Goal: Task Accomplishment & Management: Complete application form

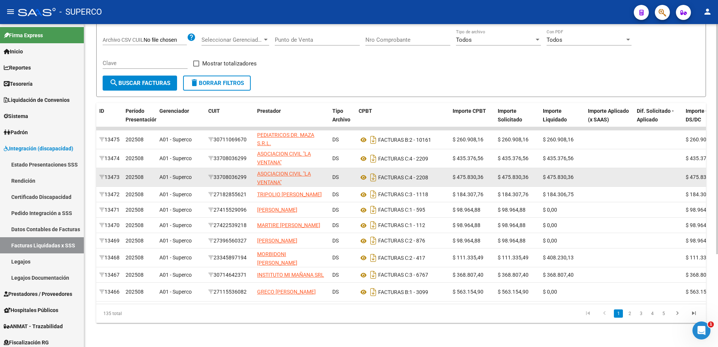
scroll to position [130, 0]
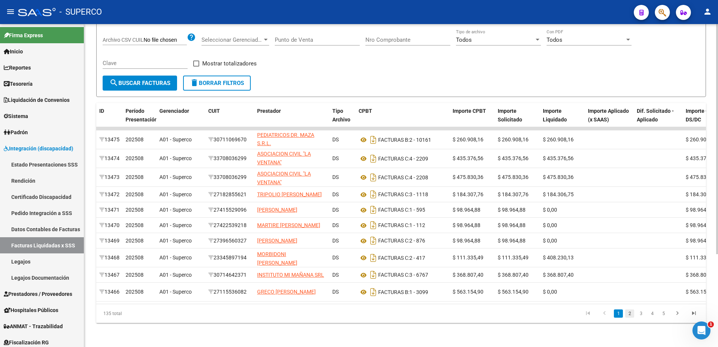
click at [627, 313] on link "2" at bounding box center [629, 313] width 9 height 8
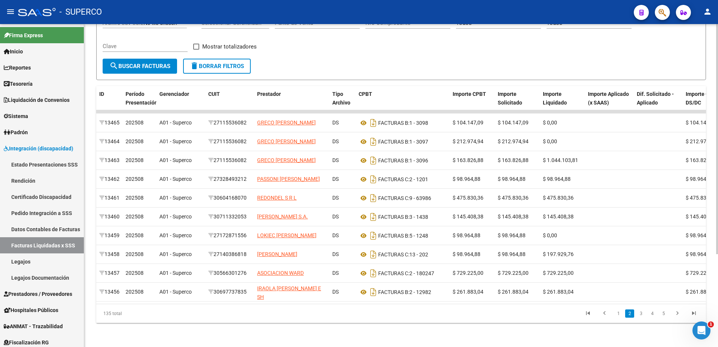
scroll to position [0, 0]
click at [41, 293] on span "Prestadores / Proveedores" at bounding box center [38, 294] width 68 height 8
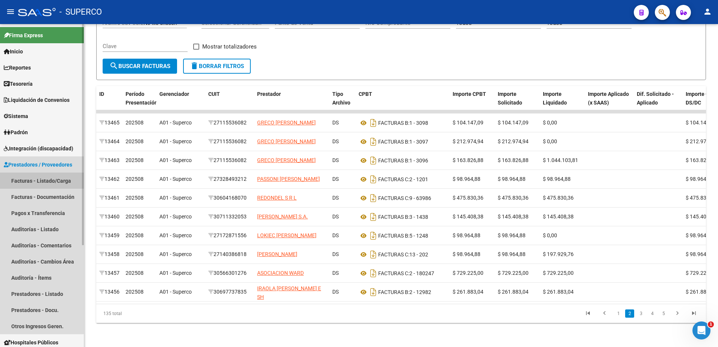
click at [39, 182] on link "Facturas - Listado/Carga" at bounding box center [42, 180] width 84 height 16
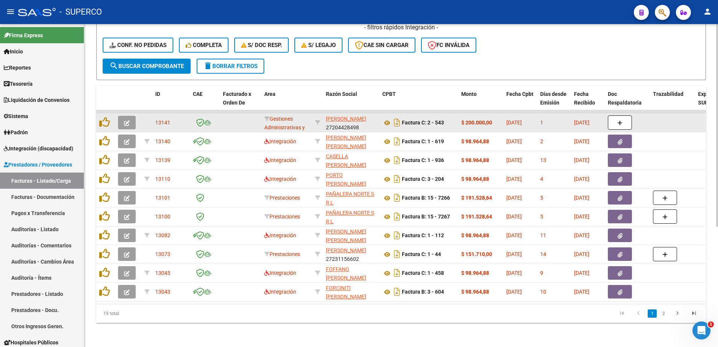
scroll to position [192, 0]
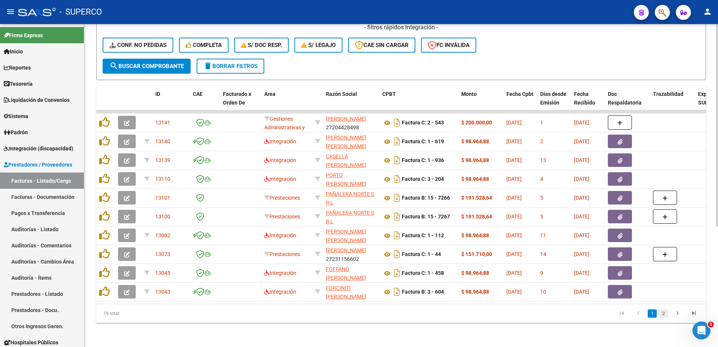
click at [666, 315] on link "2" at bounding box center [663, 313] width 9 height 8
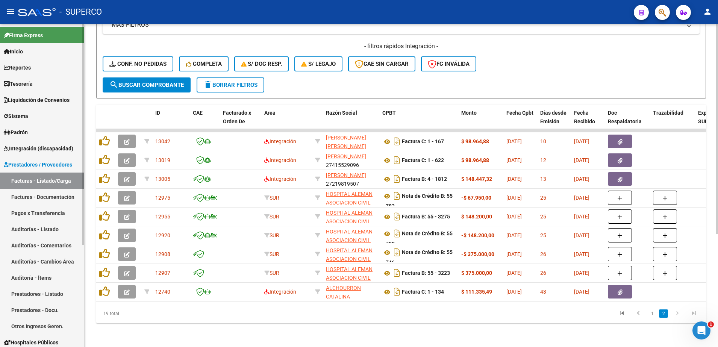
scroll to position [173, 0]
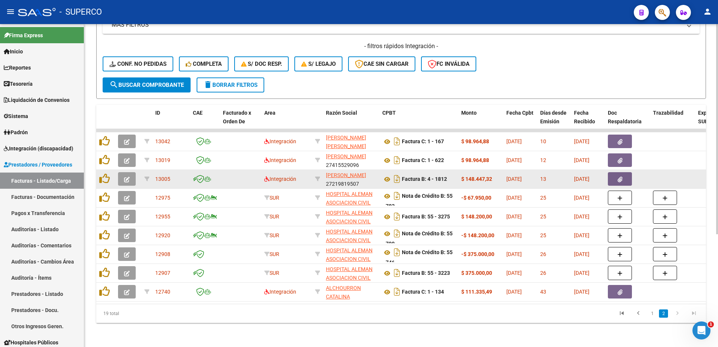
click at [128, 177] on icon "button" at bounding box center [127, 180] width 6 height 6
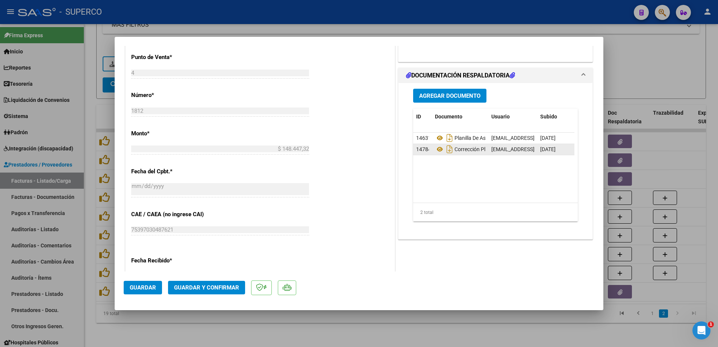
scroll to position [329, 0]
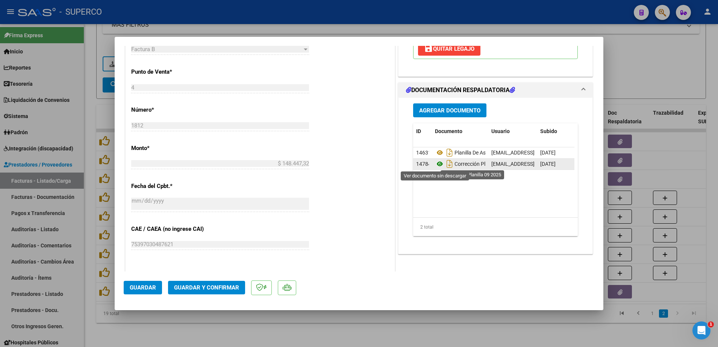
click at [435, 162] on icon at bounding box center [440, 163] width 10 height 9
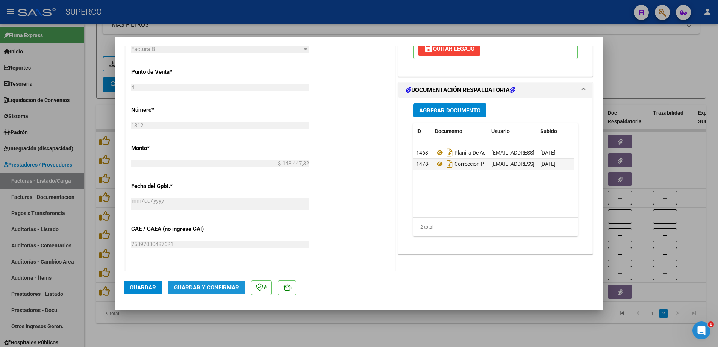
click at [230, 282] on button "Guardar y Confirmar" at bounding box center [206, 288] width 77 height 14
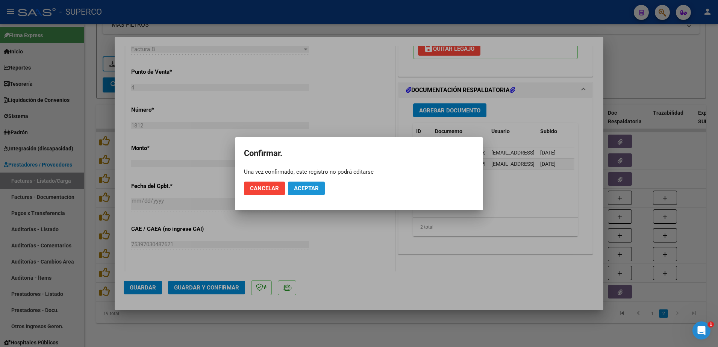
click at [297, 194] on button "Aceptar" at bounding box center [306, 189] width 37 height 14
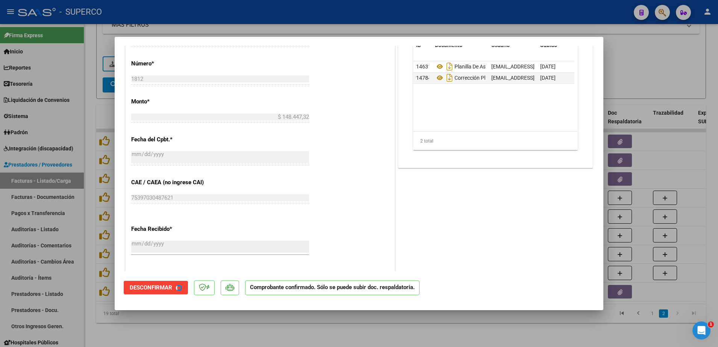
scroll to position [282, 0]
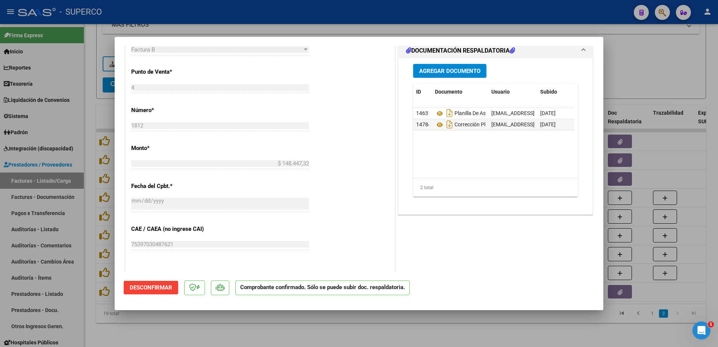
click at [630, 61] on div at bounding box center [359, 173] width 718 height 347
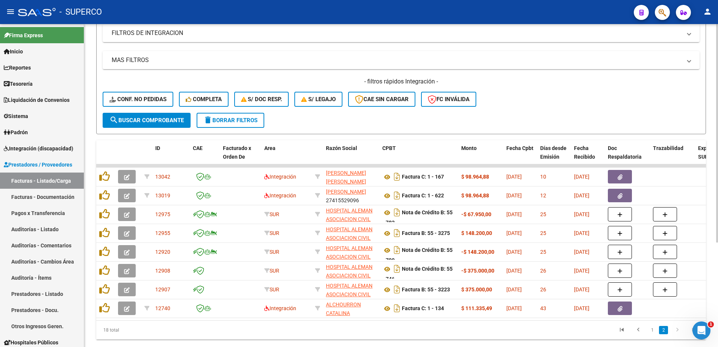
scroll to position [154, 0]
